Goal: Find contact information

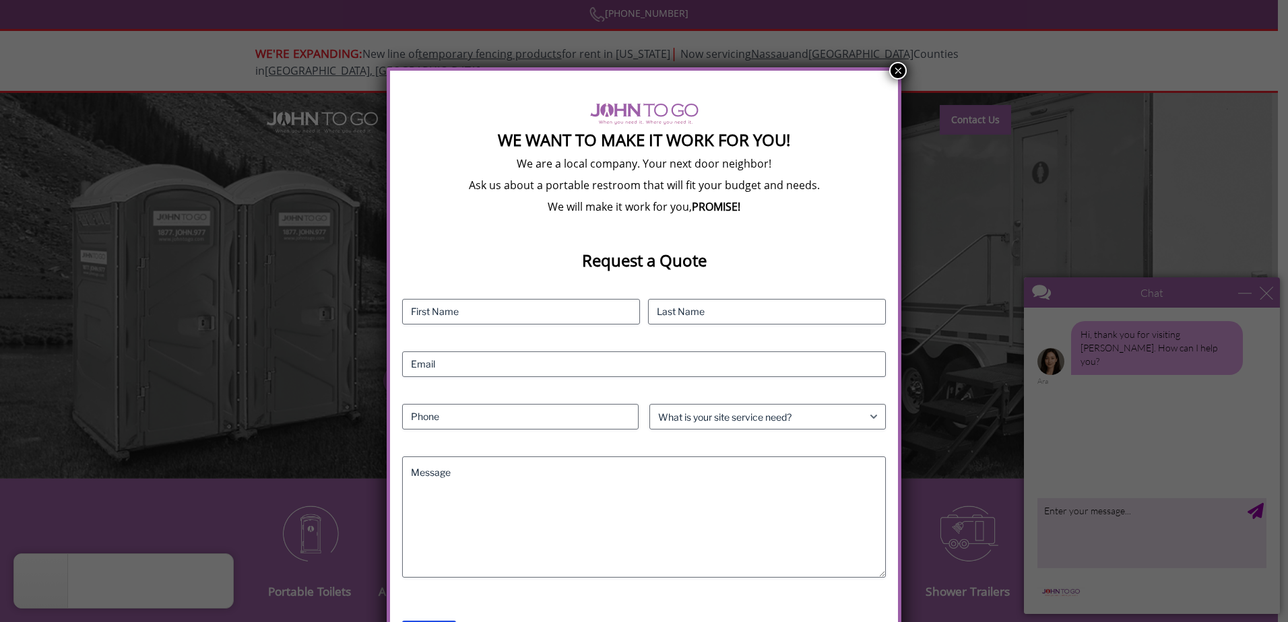
click at [894, 73] on button "×" at bounding box center [898, 71] width 18 height 18
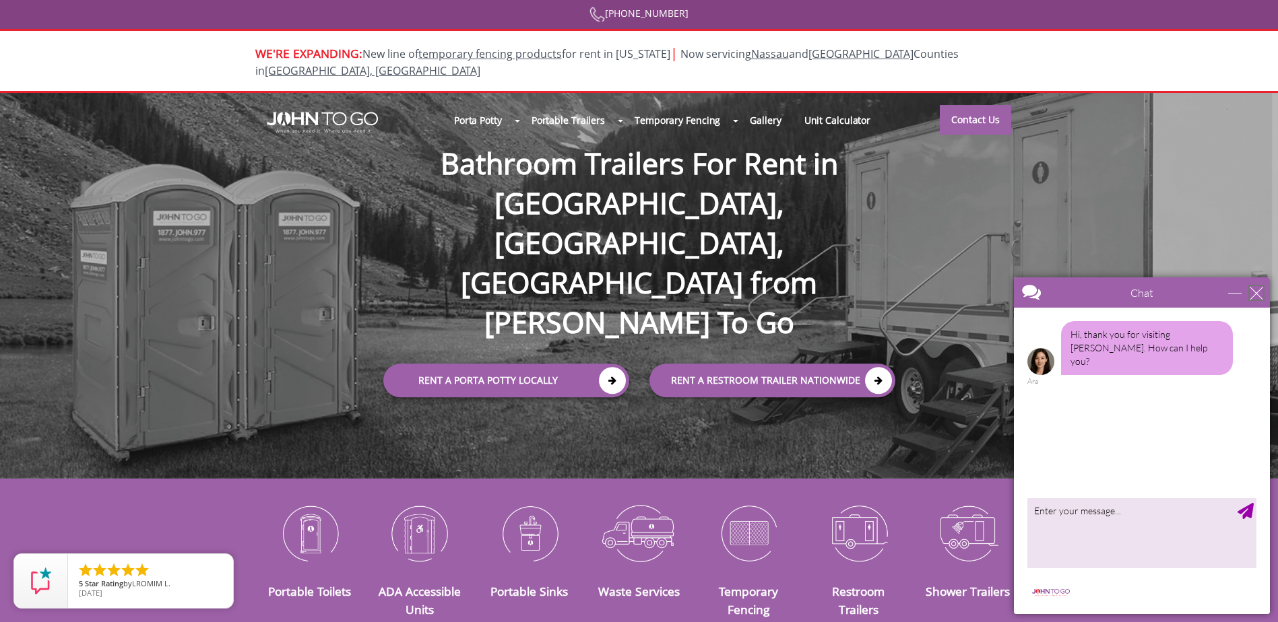
click at [1255, 292] on div "close" at bounding box center [1255, 292] width 13 height 13
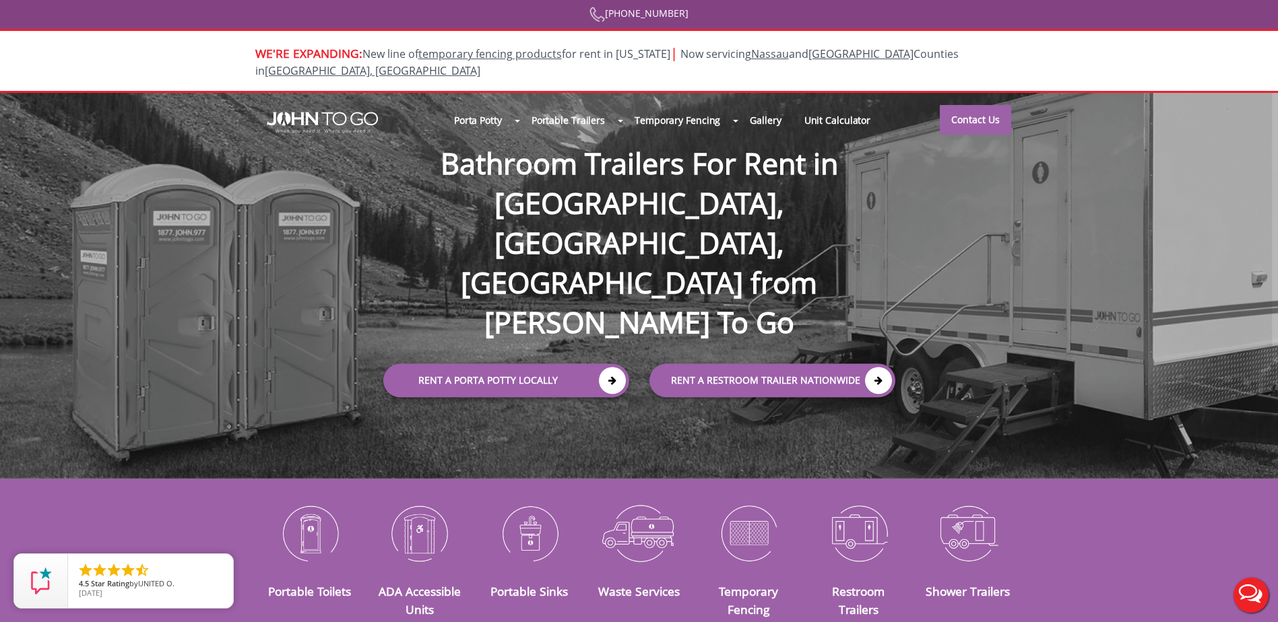
click at [847, 526] on div at bounding box center [639, 311] width 1278 height 622
click at [826, 364] on link "rent a RESTROOM TRAILER Nationwide" at bounding box center [772, 381] width 246 height 34
click at [965, 104] on link "Contact Us" at bounding box center [975, 119] width 71 height 30
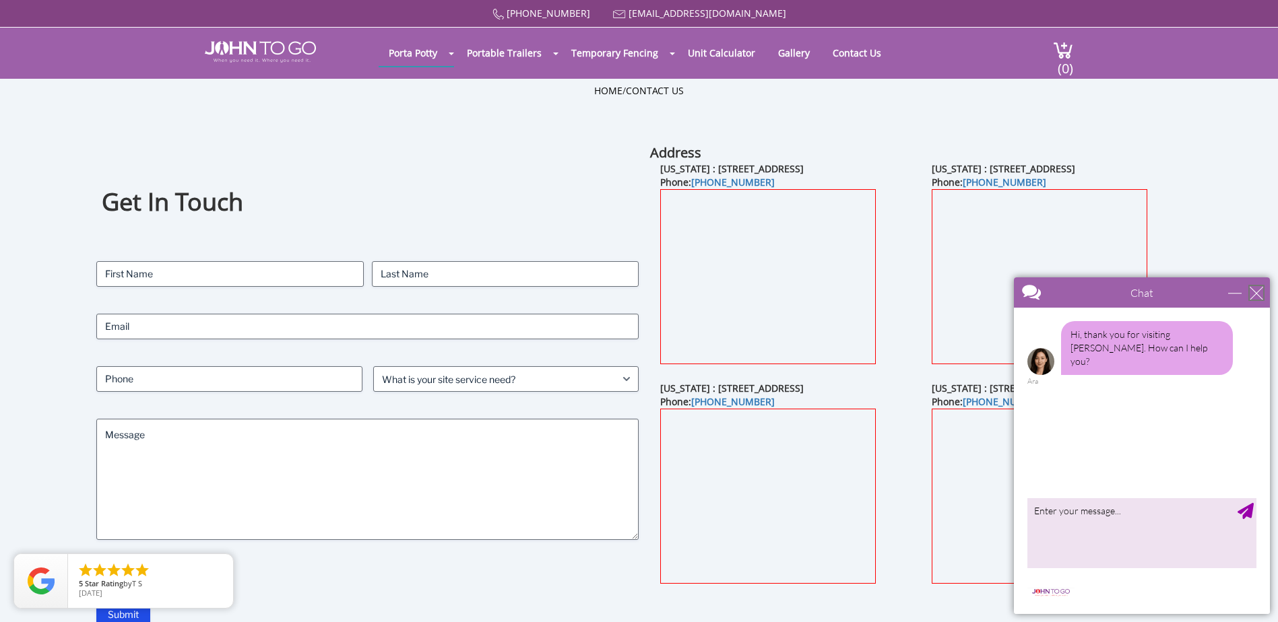
click at [1260, 294] on div "close" at bounding box center [1255, 292] width 13 height 13
